Goal: Task Accomplishment & Management: Use online tool/utility

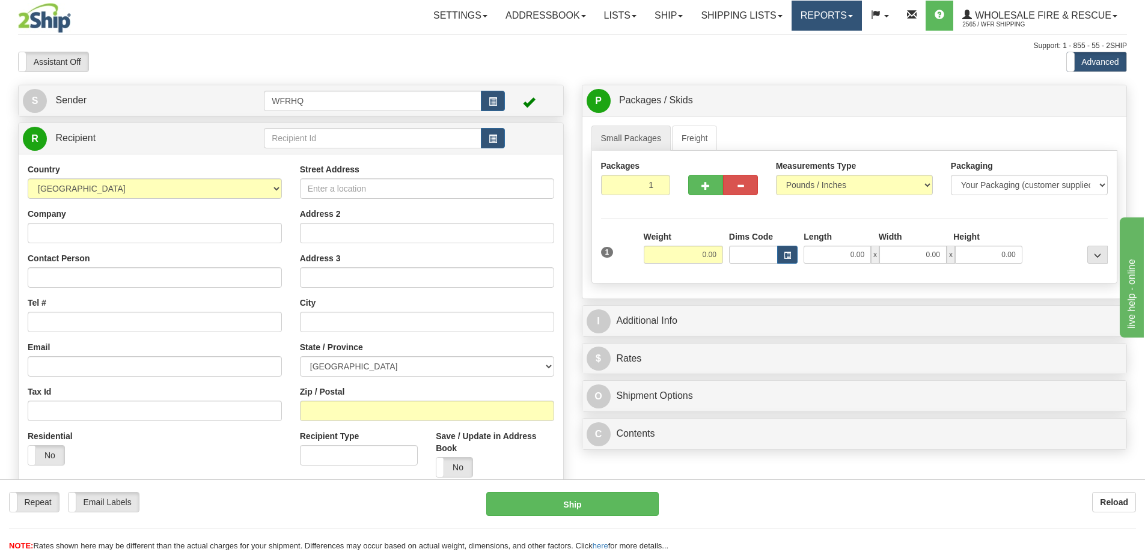
click at [840, 23] on link "Reports" at bounding box center [827, 16] width 70 height 30
click at [794, 40] on span "Standard" at bounding box center [780, 42] width 34 height 10
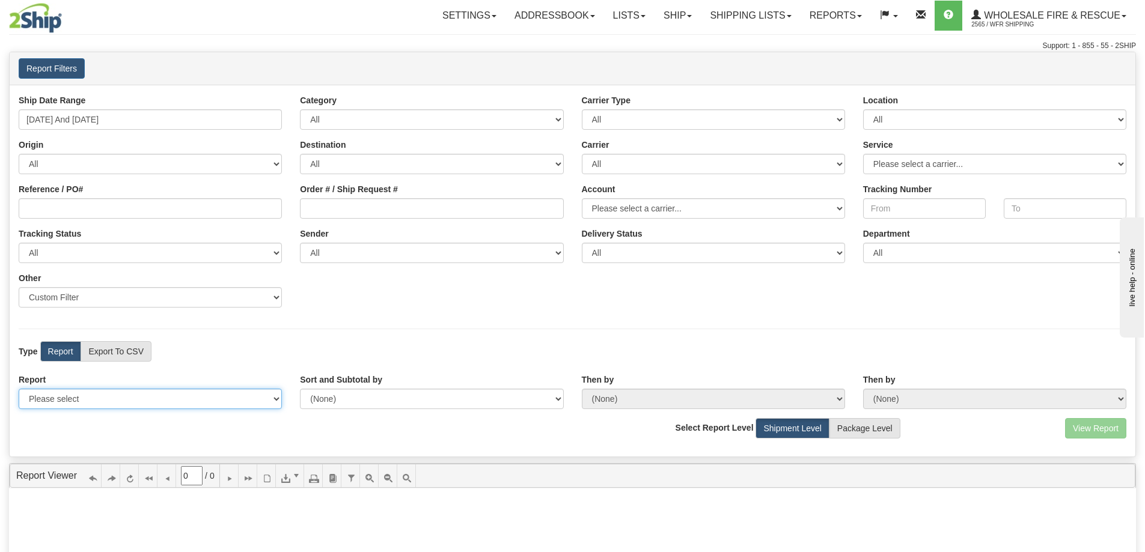
click at [94, 399] on select "Please select 1 Line Shipment Report Address Detail Basic Shipment Overview Can…" at bounding box center [150, 399] width 263 height 20
select select "Users\Full Reference Detail.trdx"
click at [19, 389] on select "Please select 1 Line Shipment Report Address Detail Basic Shipment Overview Can…" at bounding box center [150, 399] width 263 height 20
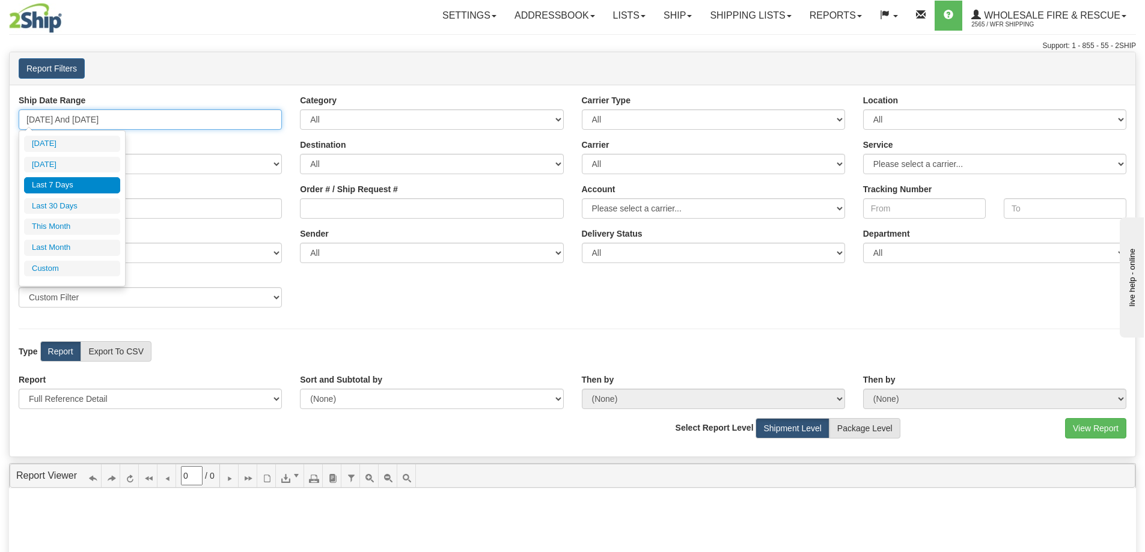
click at [114, 120] on input "[DATE] And [DATE]" at bounding box center [150, 119] width 263 height 20
click at [87, 164] on li "[DATE]" at bounding box center [72, 165] width 96 height 16
type input "[DATE] And [DATE]"
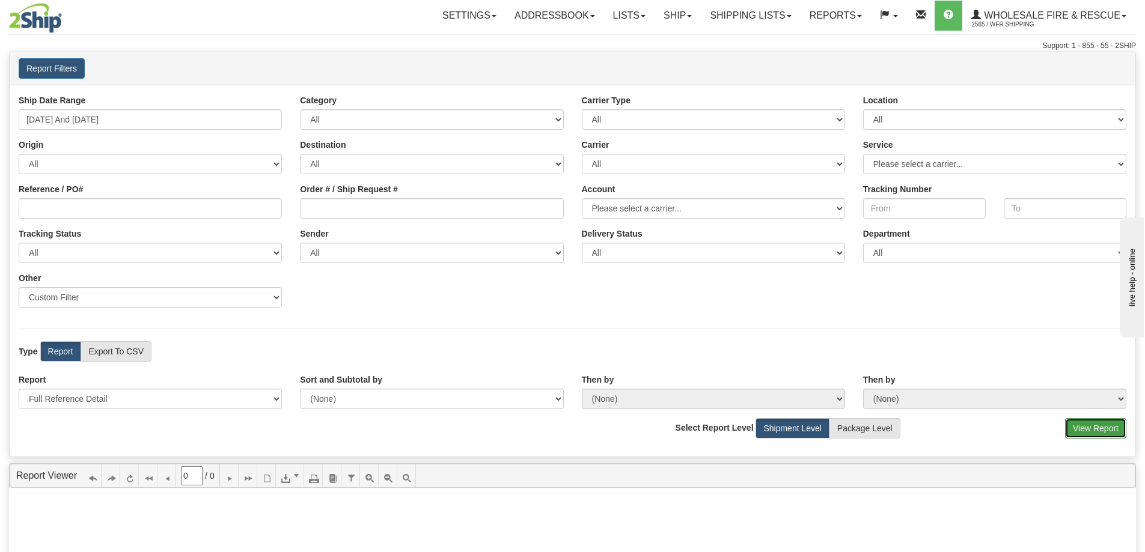
click at [1090, 429] on button "View Report" at bounding box center [1095, 428] width 61 height 20
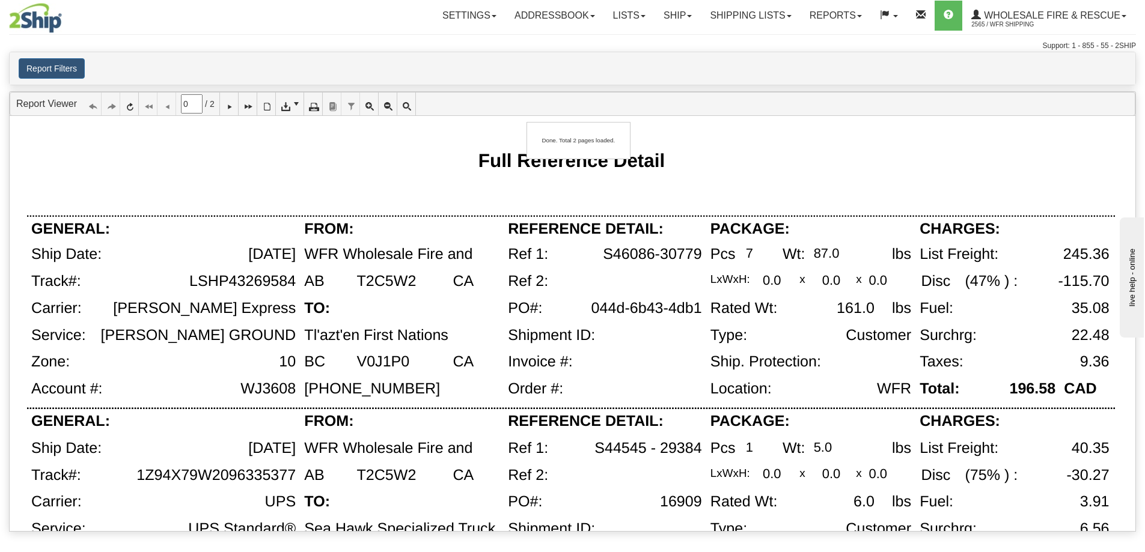
type input "1"
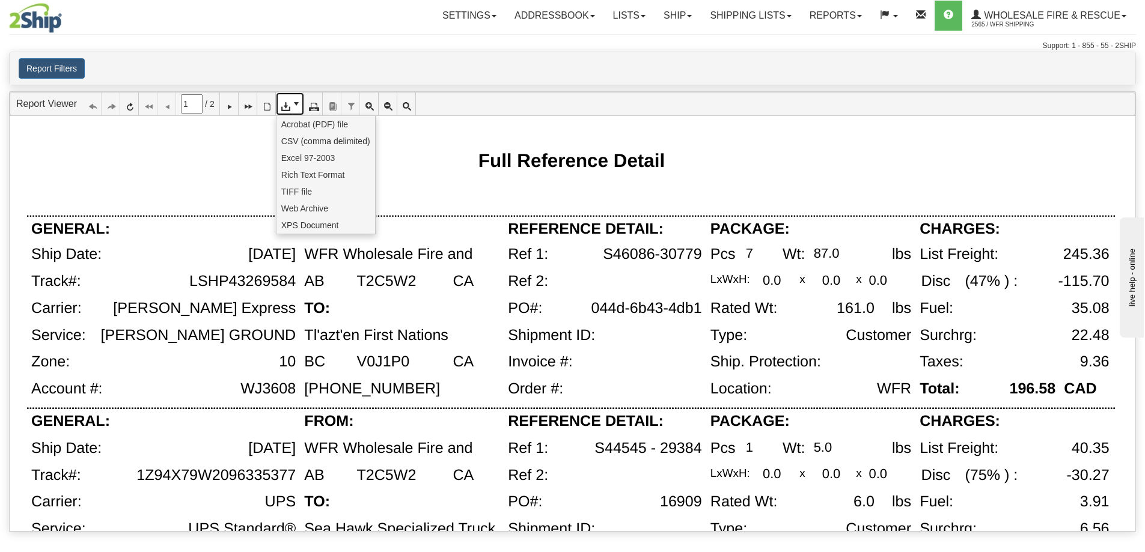
click at [298, 106] on span at bounding box center [297, 104] width 10 height 10
click at [299, 144] on span "CSV (comma delimited)" at bounding box center [325, 141] width 89 height 12
